Goal: Task Accomplishment & Management: Manage account settings

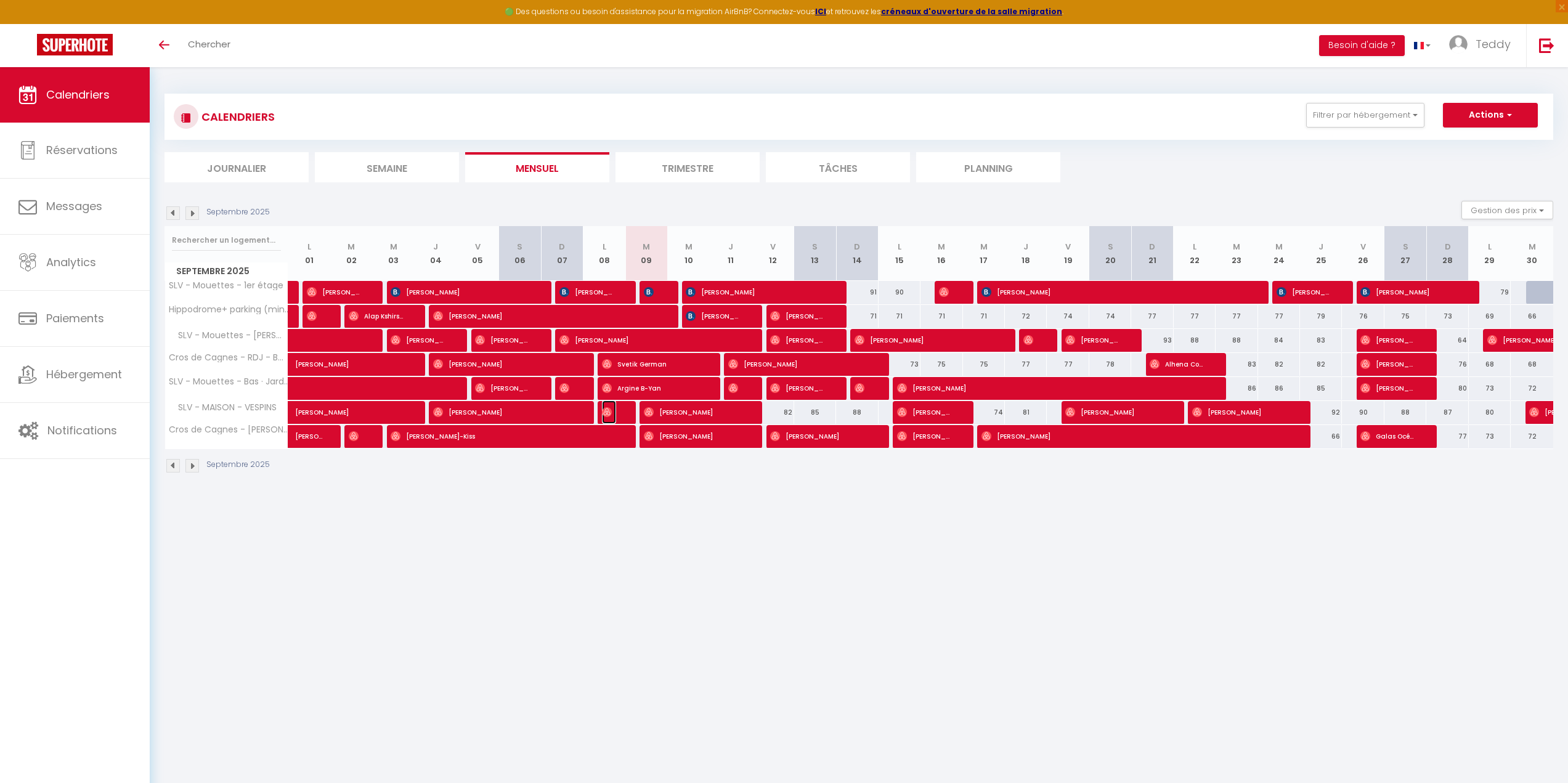
click at [608, 414] on img at bounding box center [606, 412] width 10 height 10
select select "OK"
select select "0"
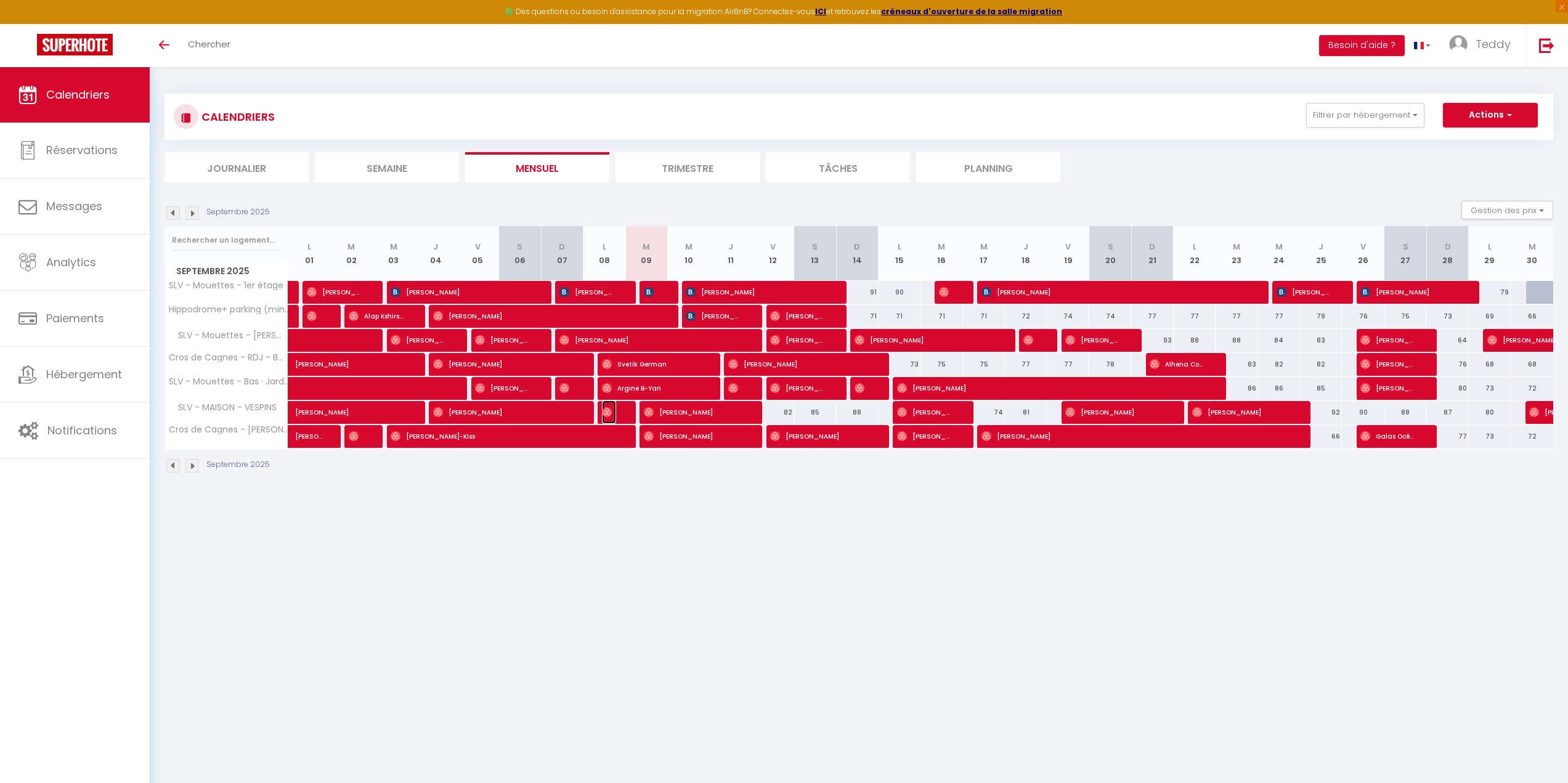
select select "1"
select select
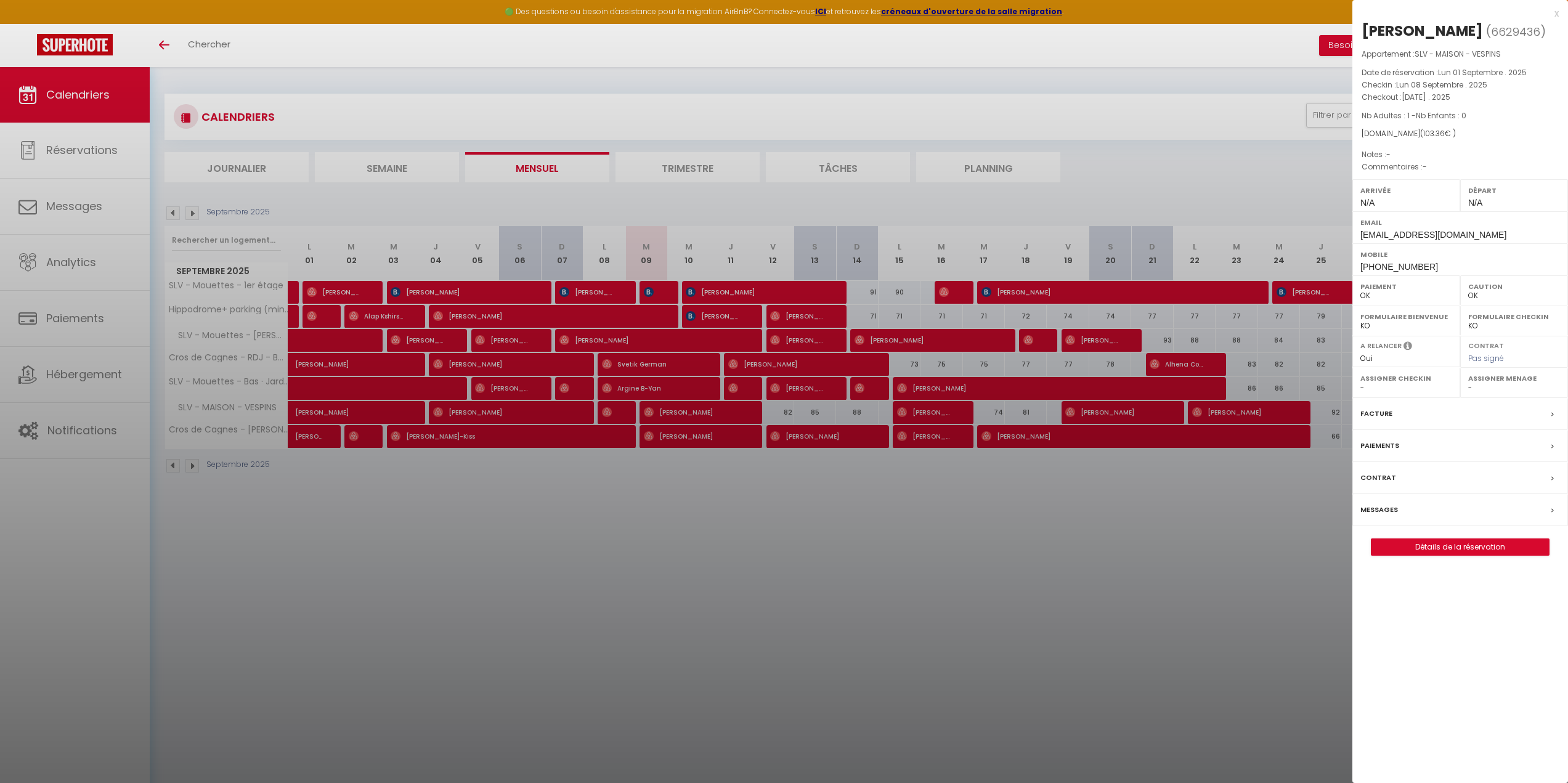
click at [1556, 11] on div "x" at bounding box center [1455, 13] width 206 height 15
